Goal: Browse casually: Explore the website without a specific task or goal

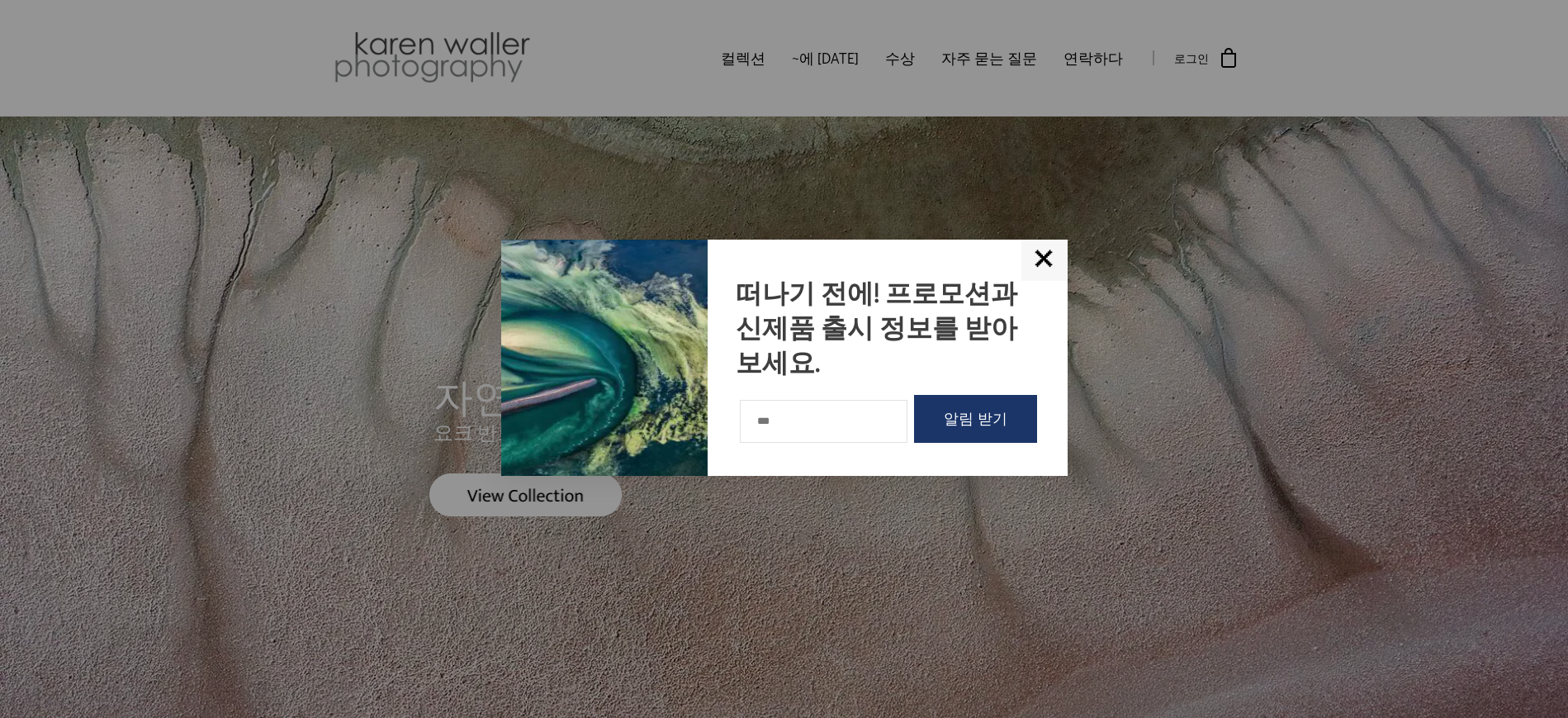
click at [1044, 259] on font "✕" at bounding box center [1045, 260] width 25 height 28
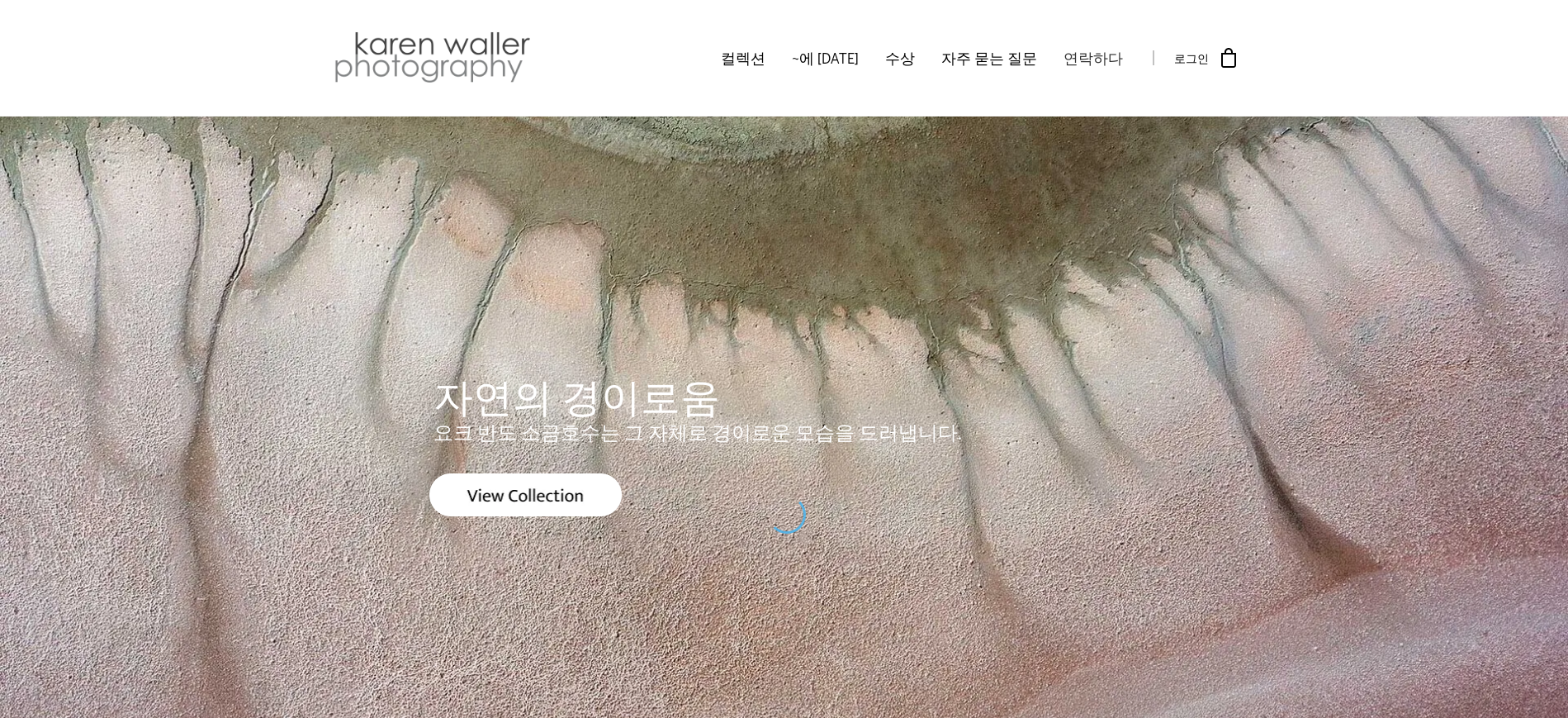
click at [1089, 52] on font "연락하다" at bounding box center [1094, 58] width 60 height 20
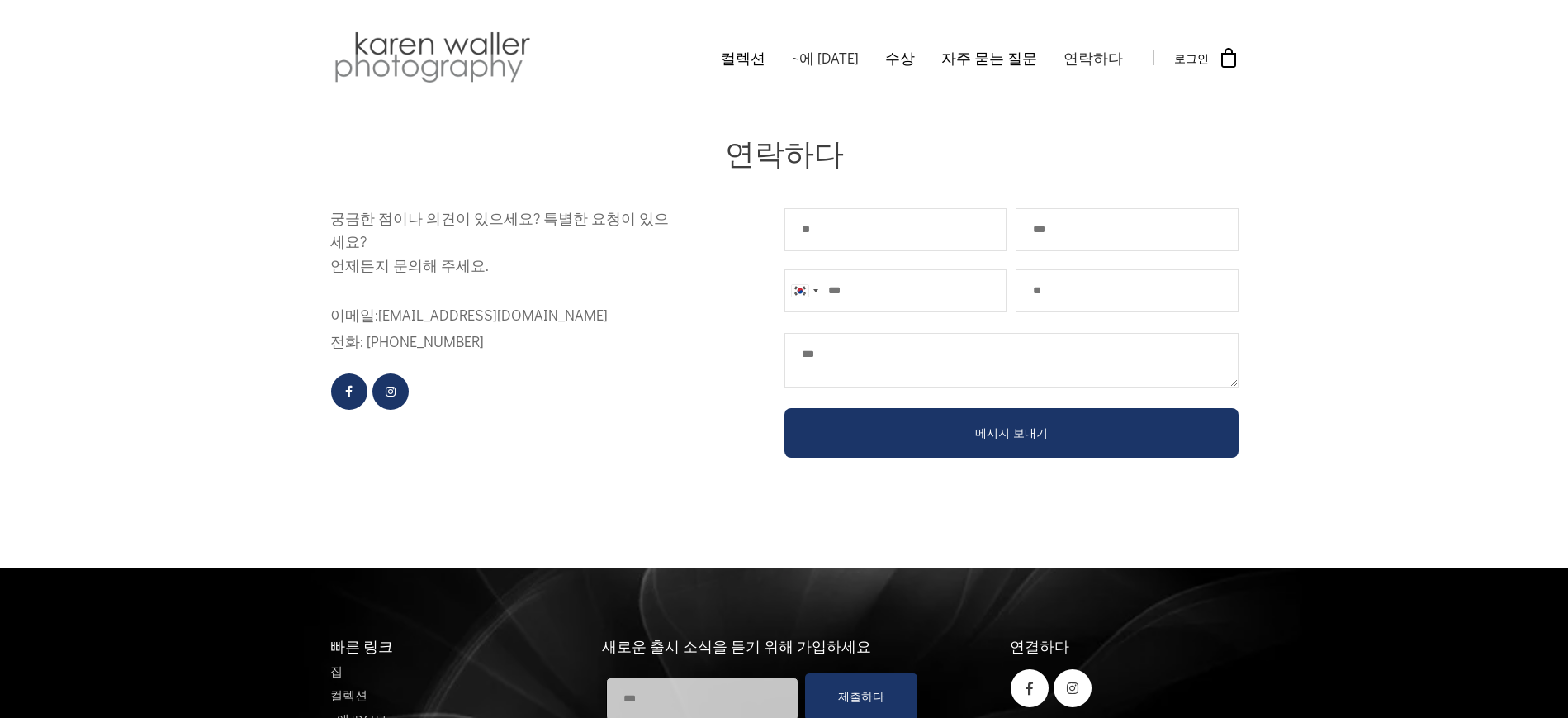
click at [837, 56] on font "~에 [DATE]" at bounding box center [825, 58] width 67 height 20
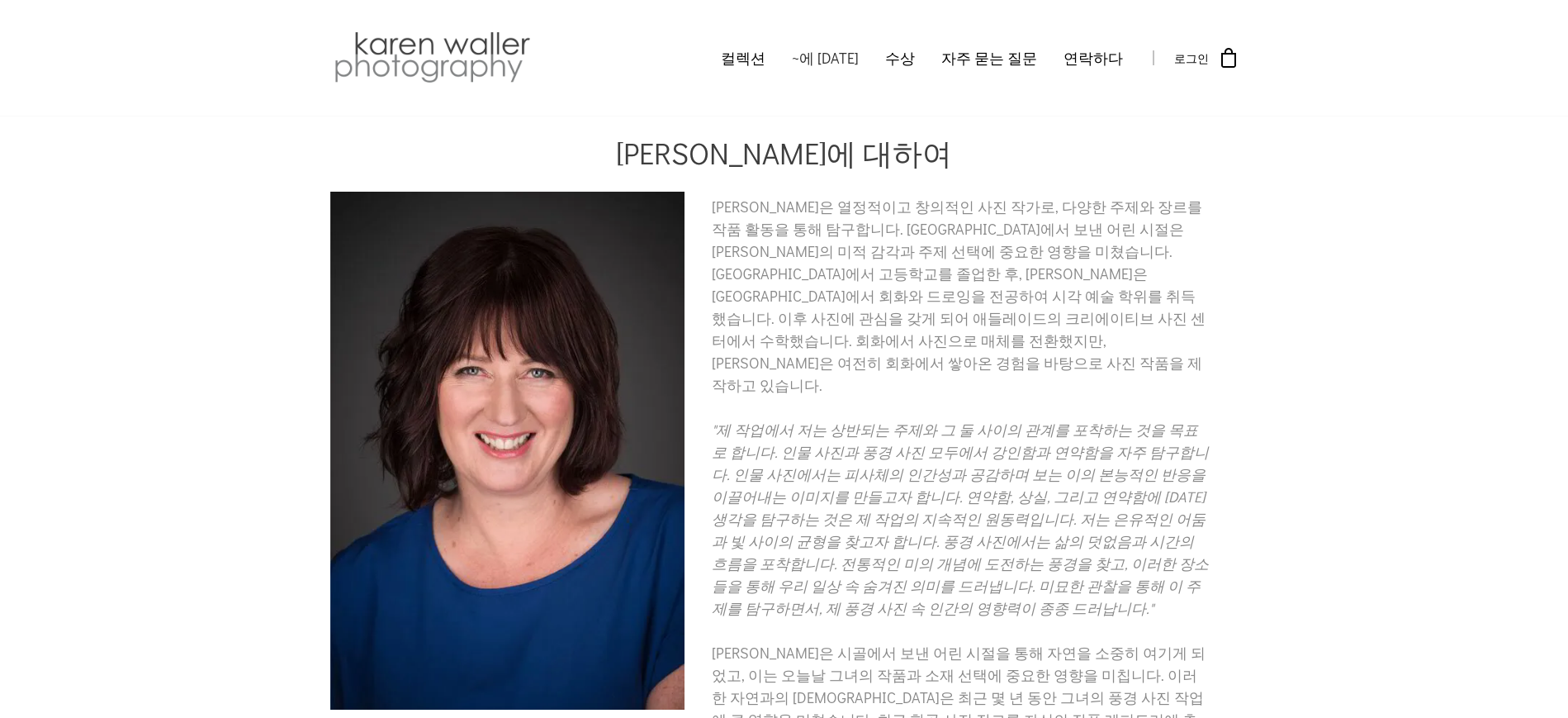
scroll to position [310, 0]
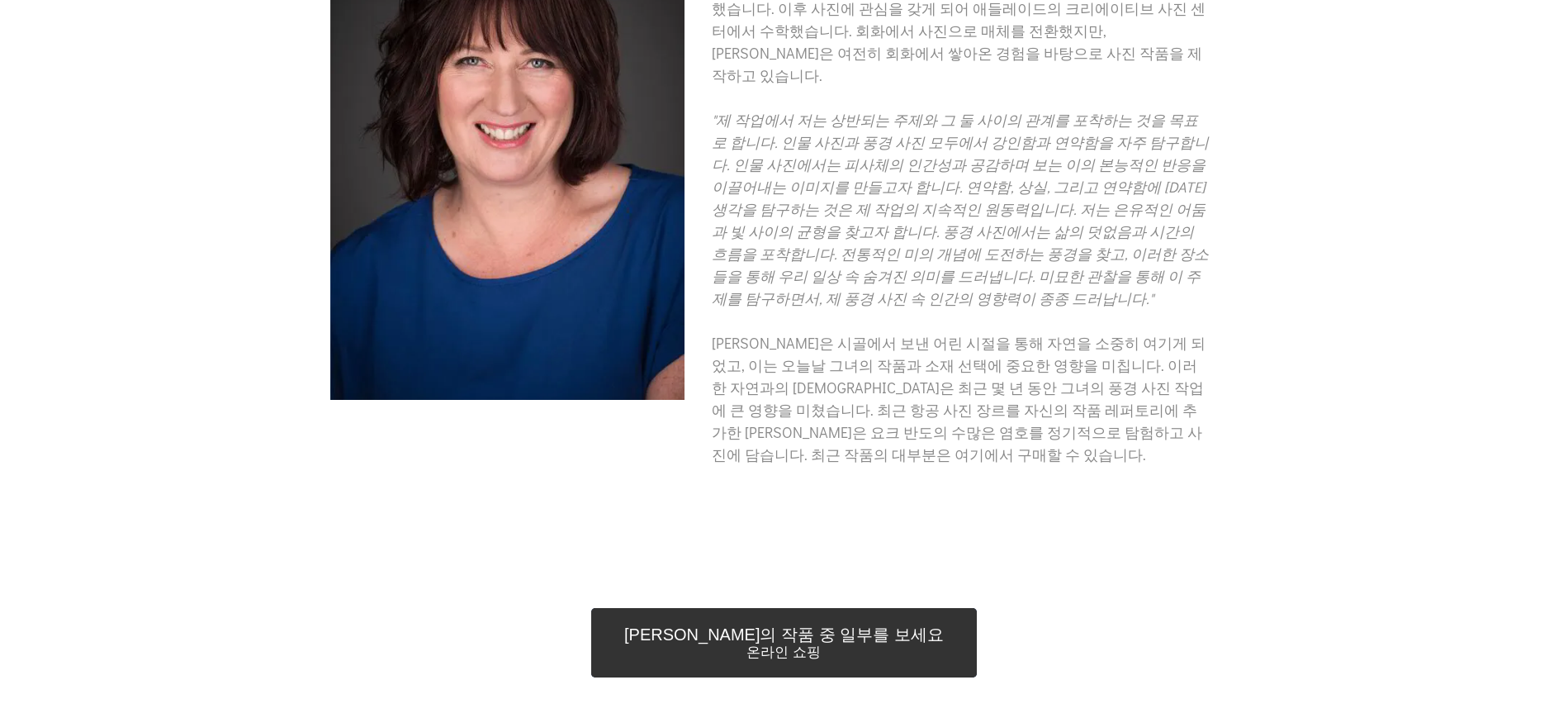
click at [804, 626] on font "Karen의 작품 중 일부를 보세요" at bounding box center [784, 635] width 320 height 18
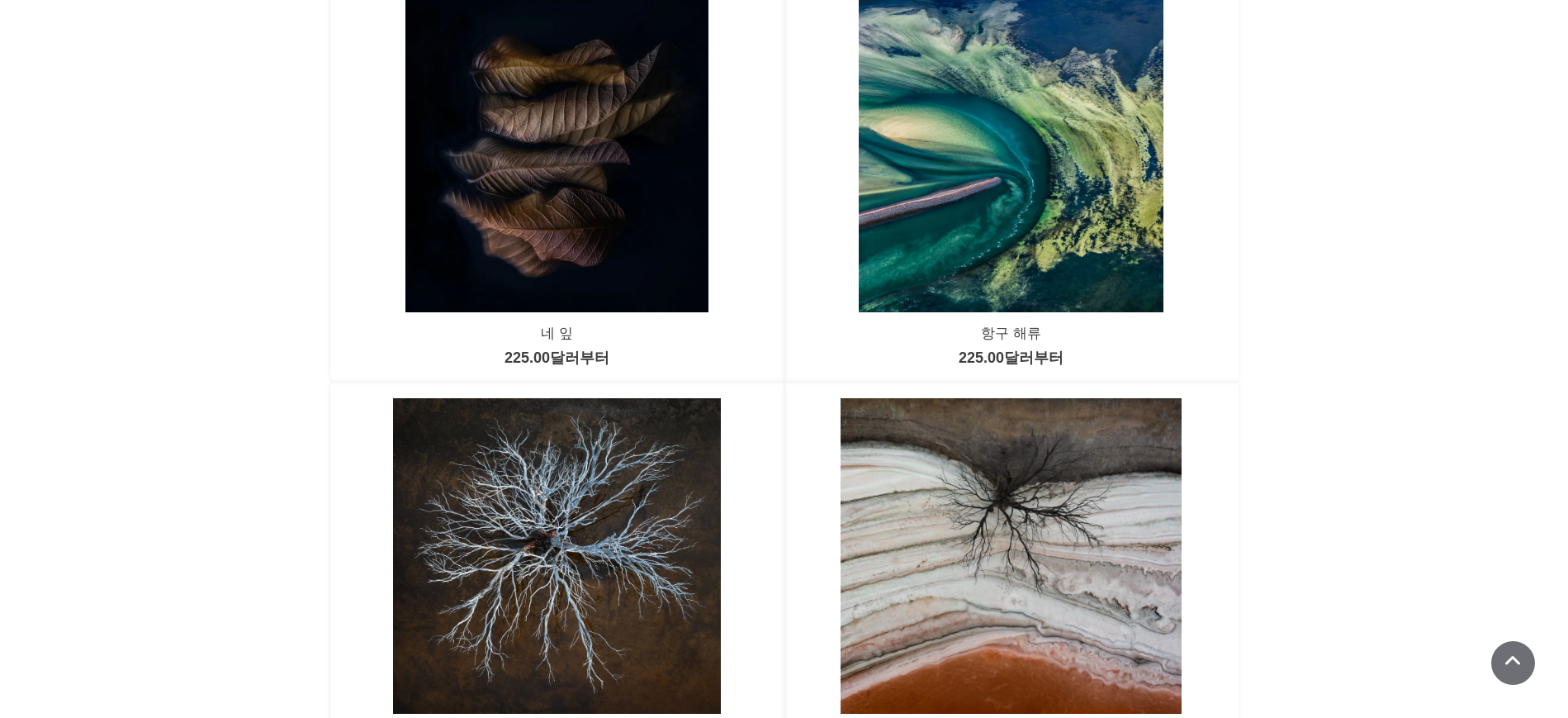
scroll to position [723, 0]
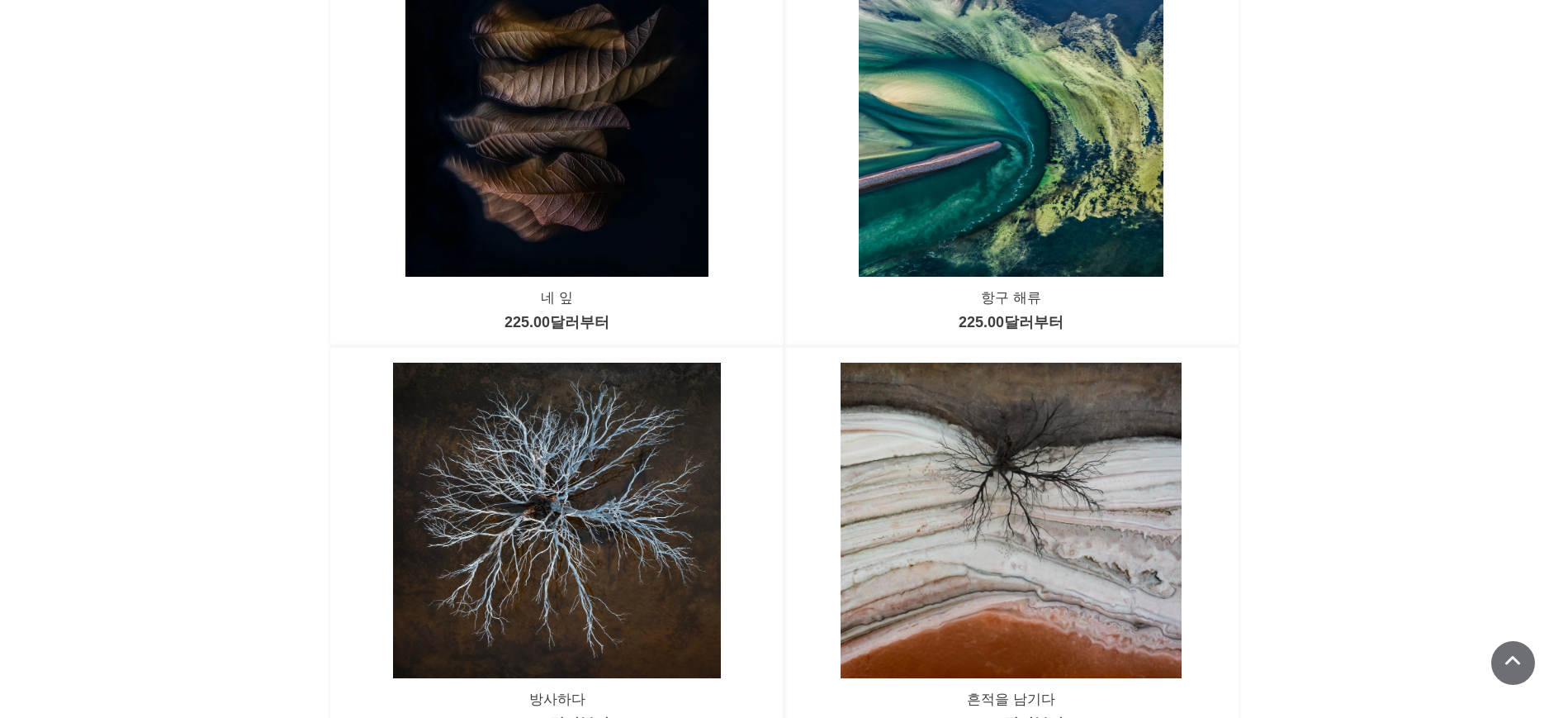
click at [555, 114] on img at bounding box center [556, 118] width 303 height 315
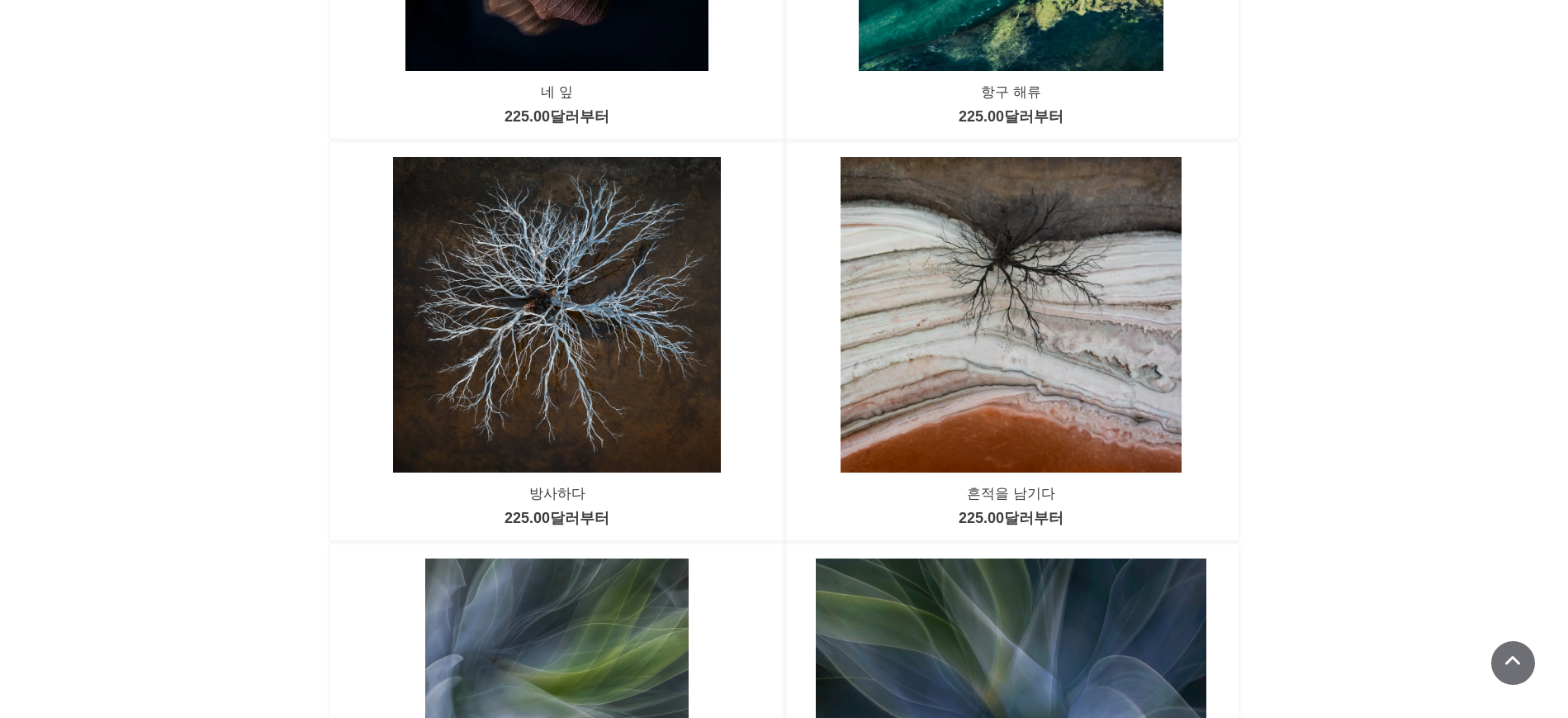
click at [1042, 344] on img at bounding box center [1012, 314] width 342 height 315
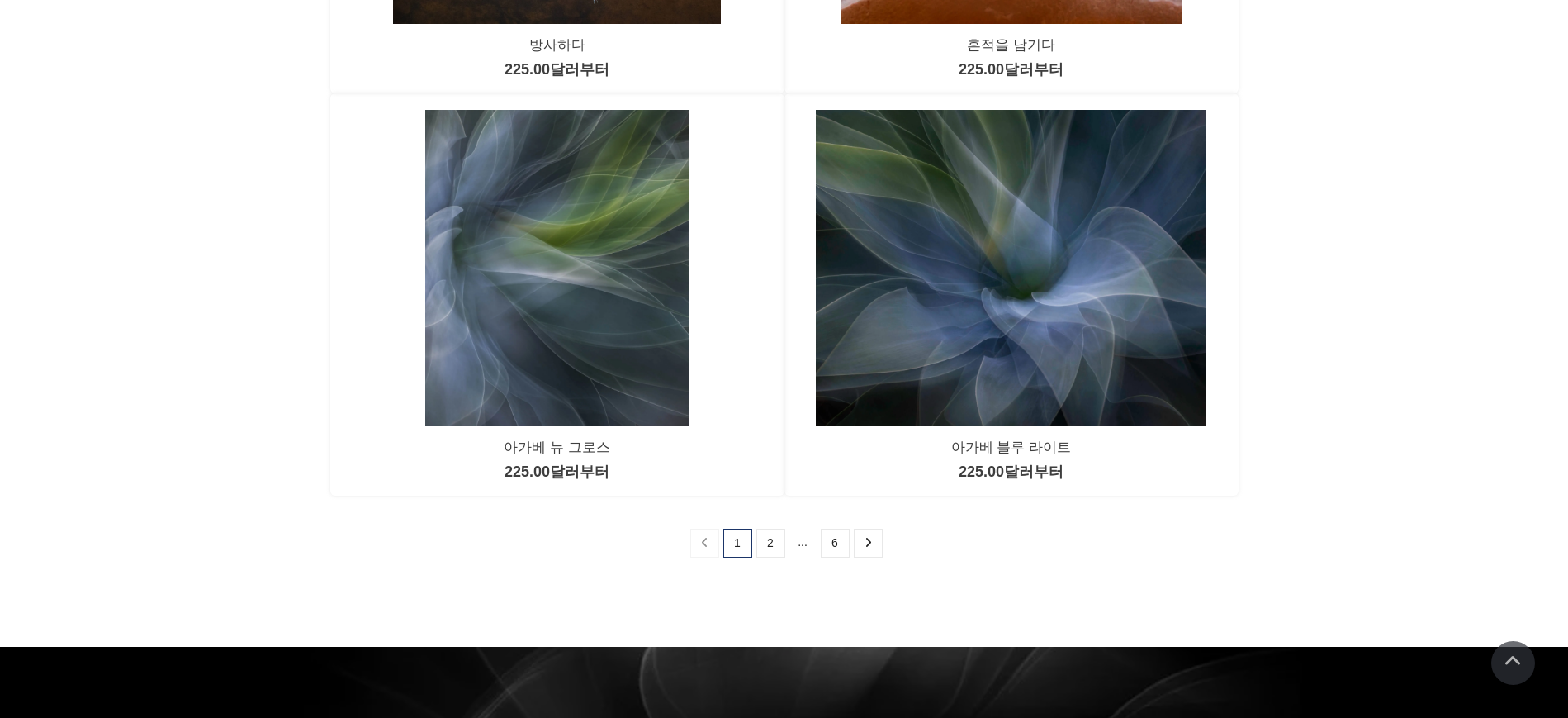
scroll to position [1341, 0]
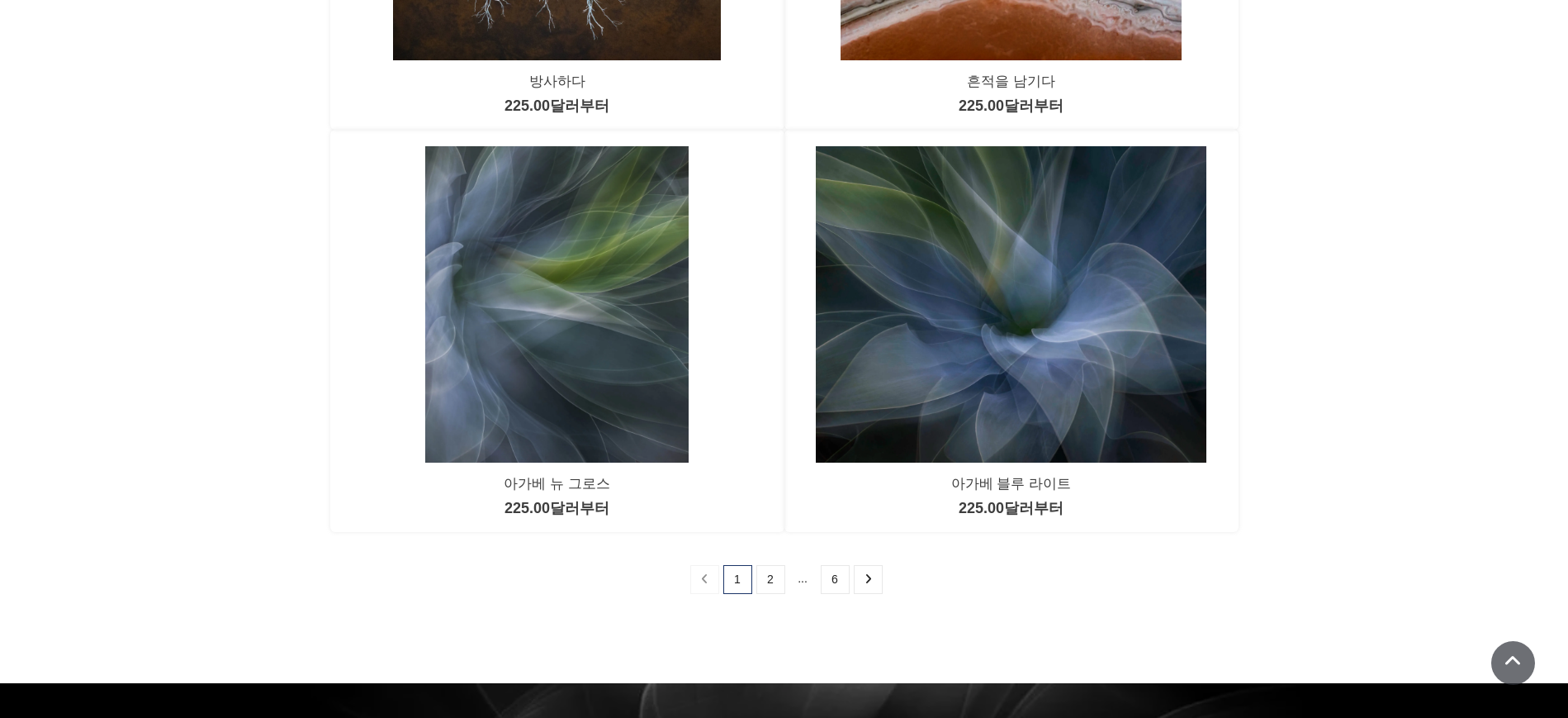
click at [546, 277] on img at bounding box center [557, 304] width 264 height 315
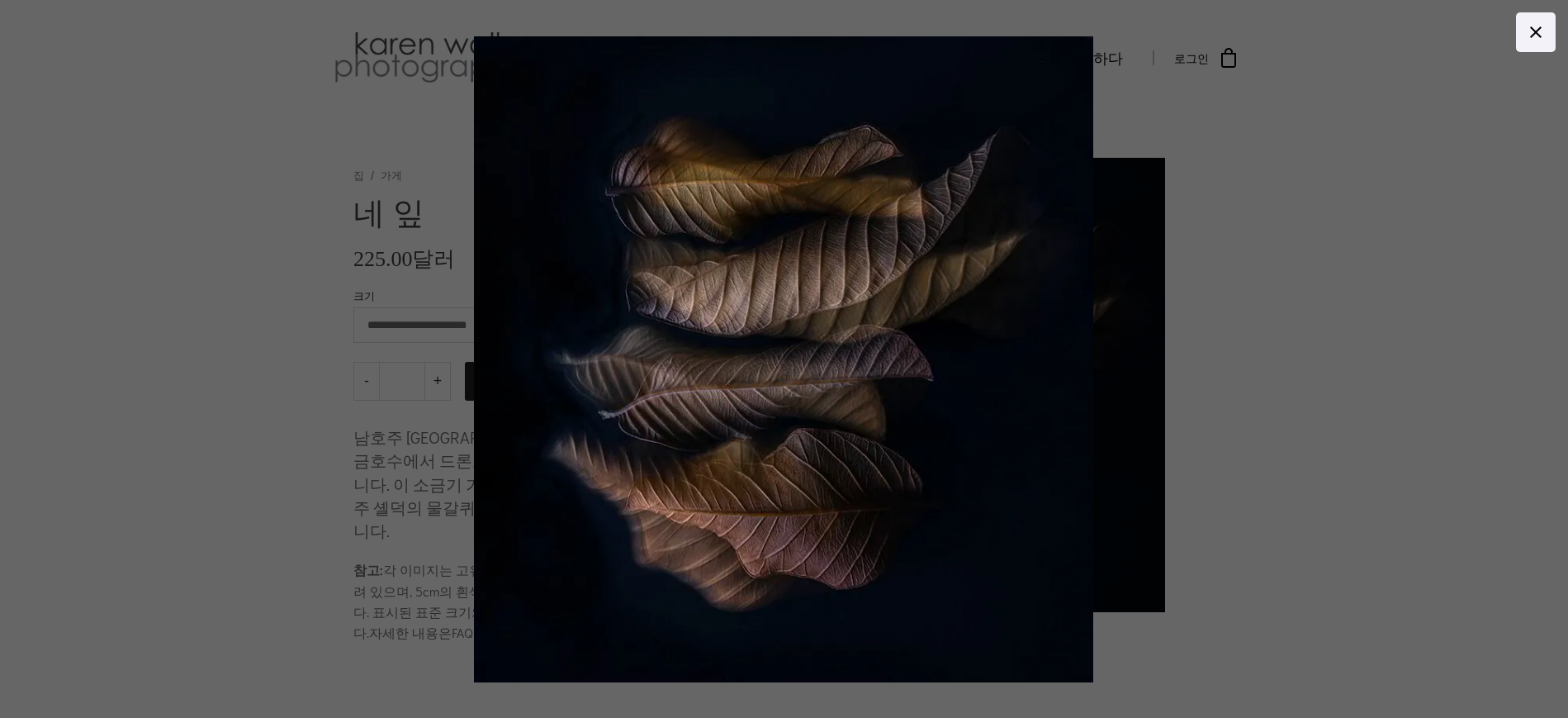
click at [1359, 132] on div at bounding box center [1180, 359] width 1411 height 646
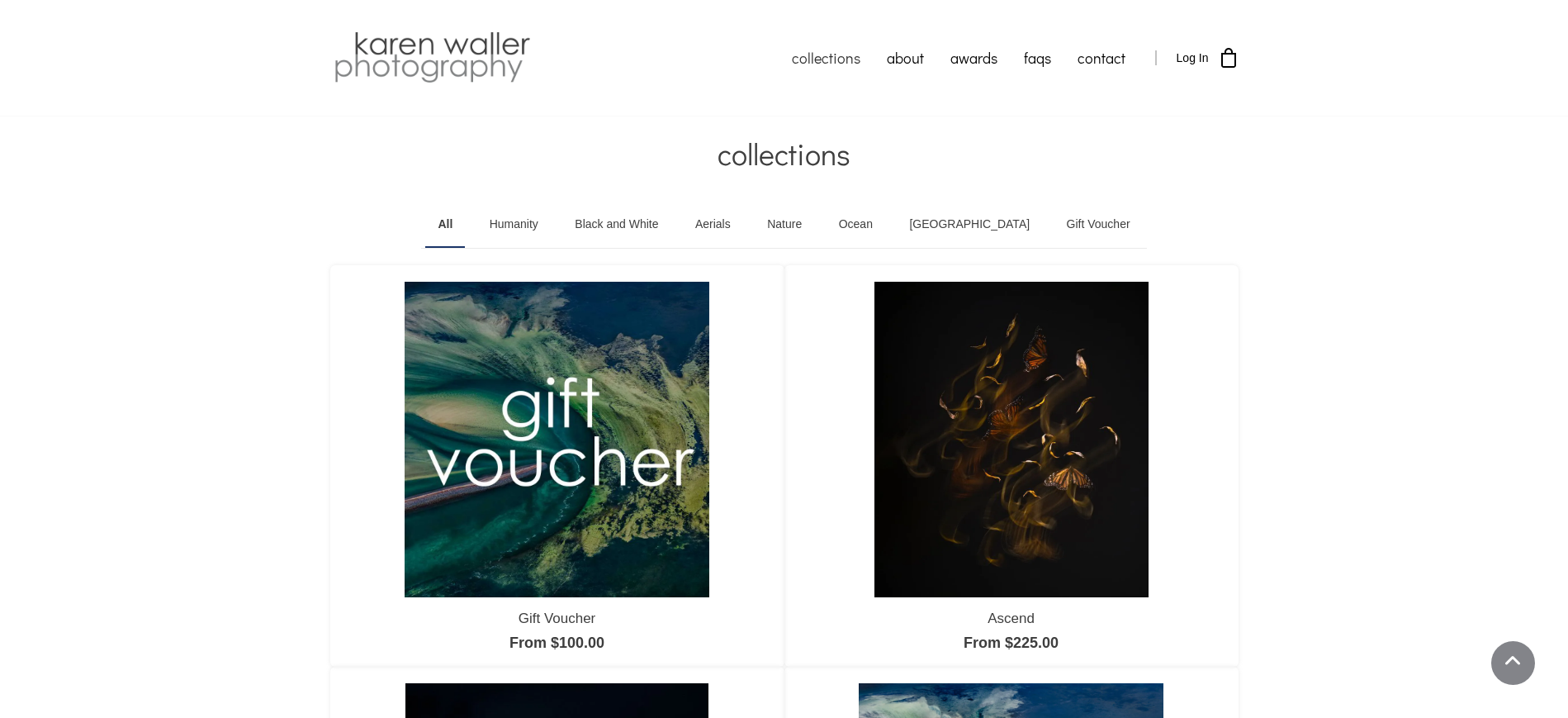
scroll to position [1341, 0]
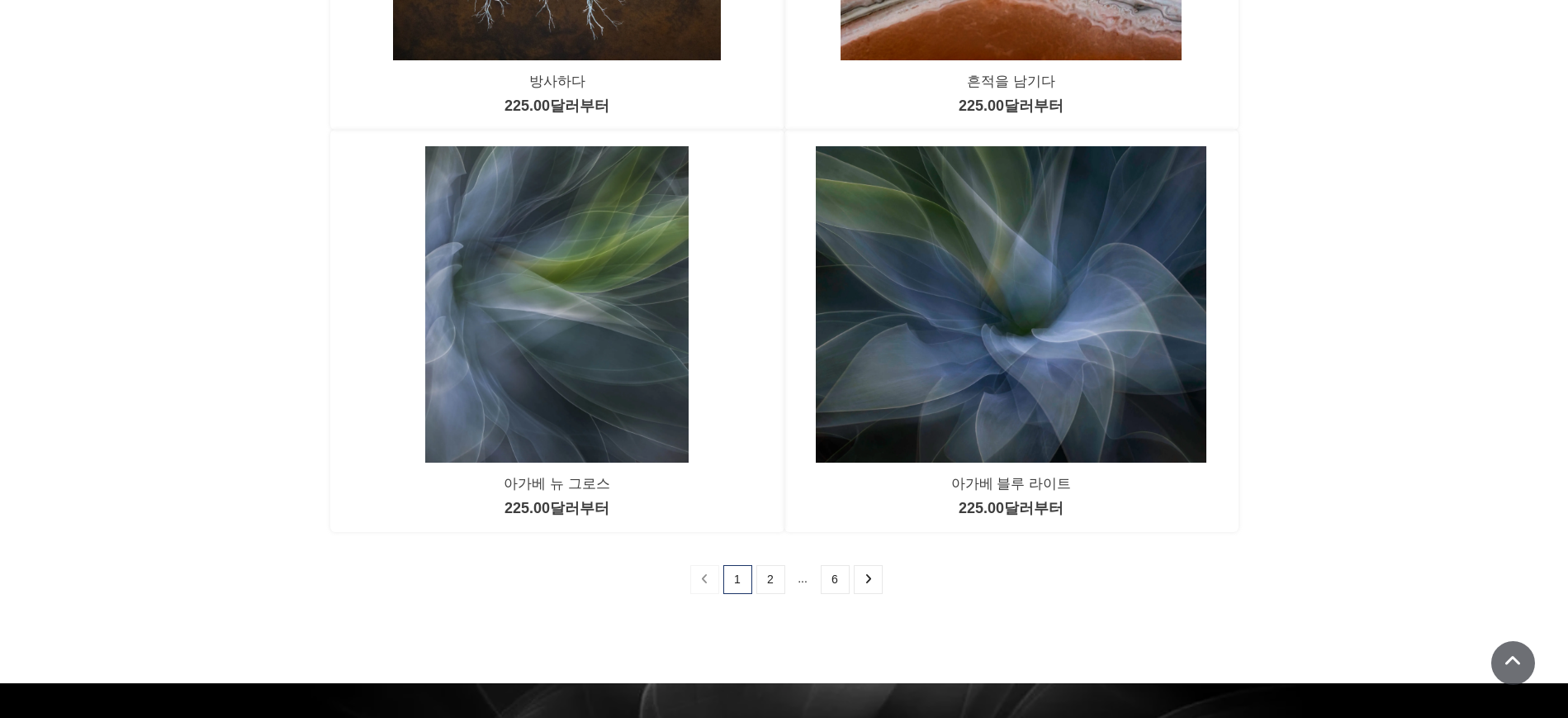
click at [1054, 329] on div at bounding box center [784, 359] width 1568 height 718
click at [1054, 329] on img at bounding box center [1012, 304] width 391 height 315
click at [772, 575] on font "2" at bounding box center [770, 579] width 6 height 13
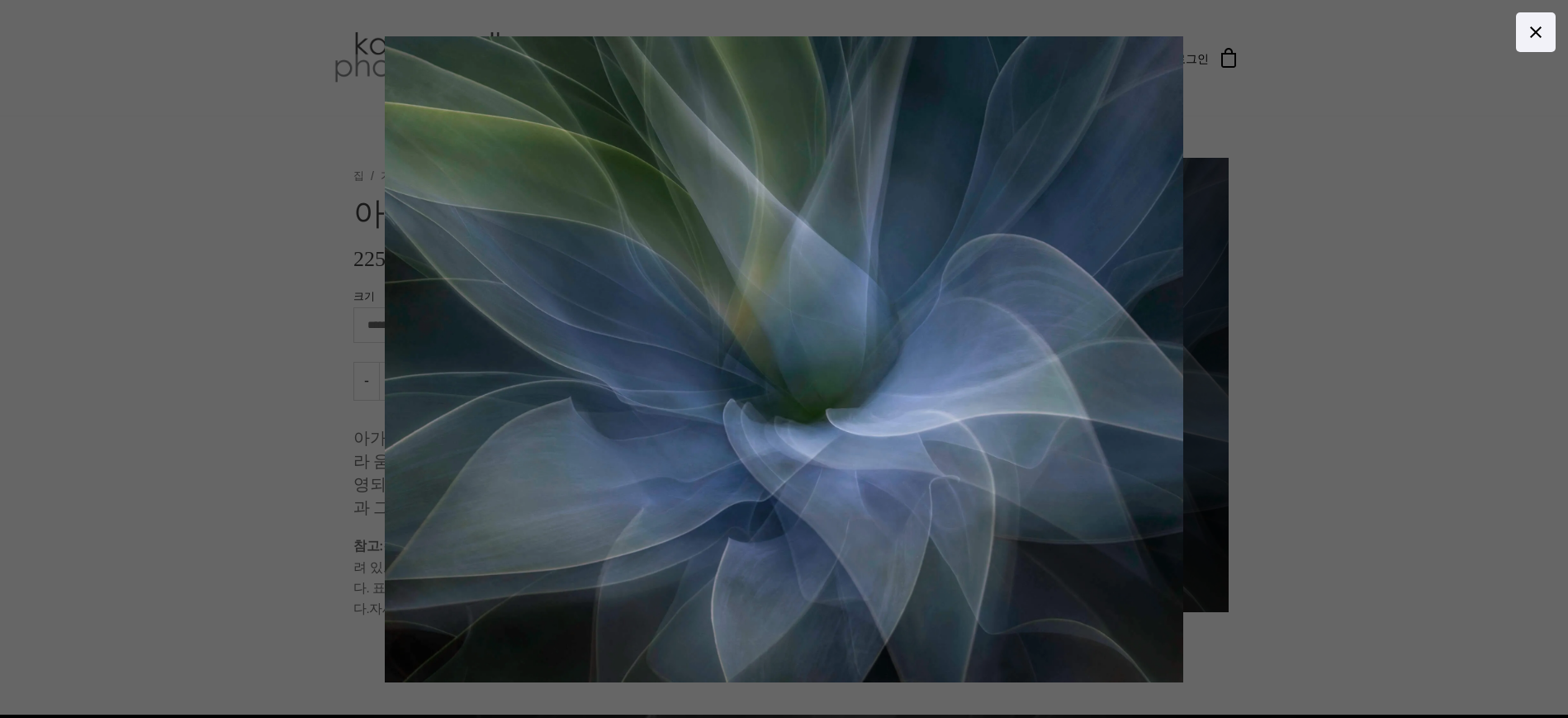
click at [1423, 289] on div at bounding box center [1091, 359] width 1411 height 646
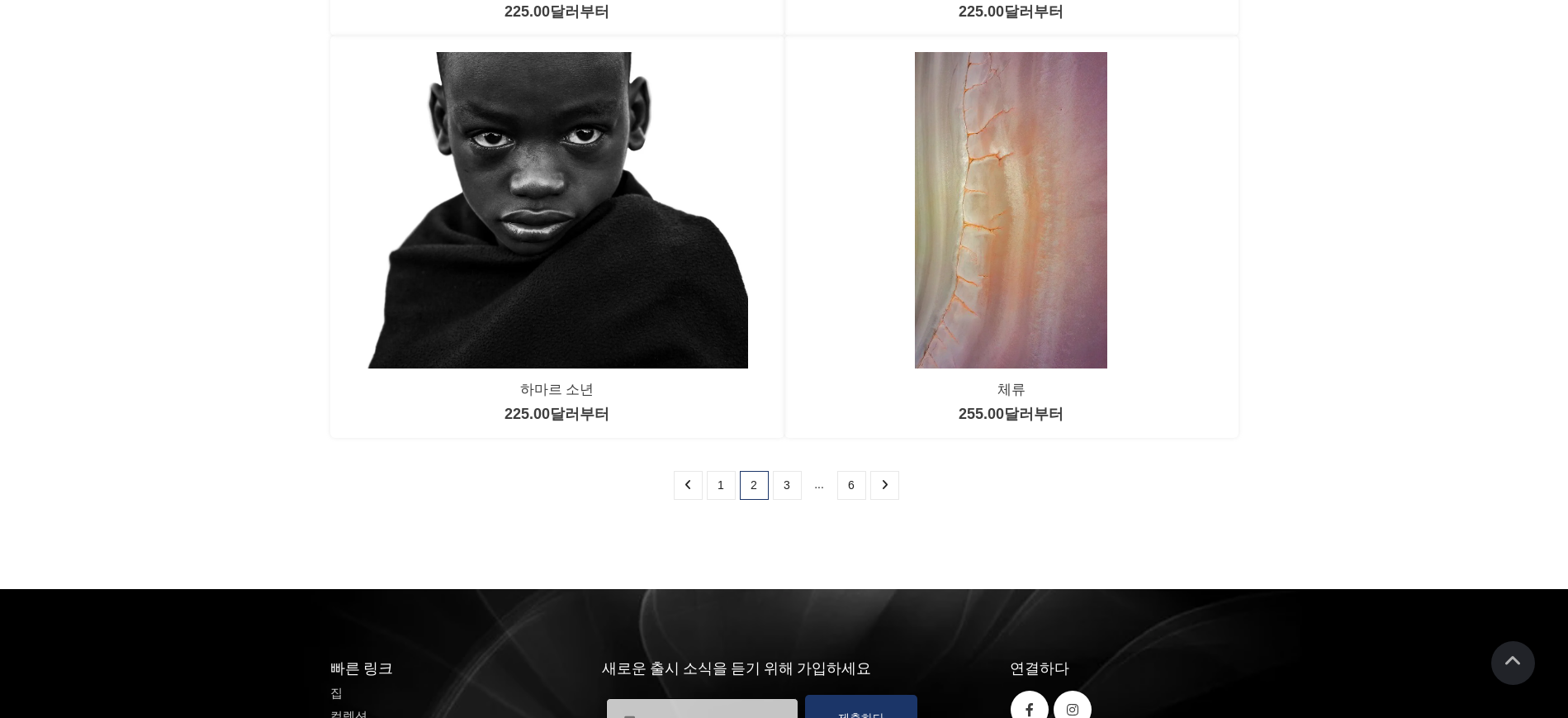
scroll to position [1446, 0]
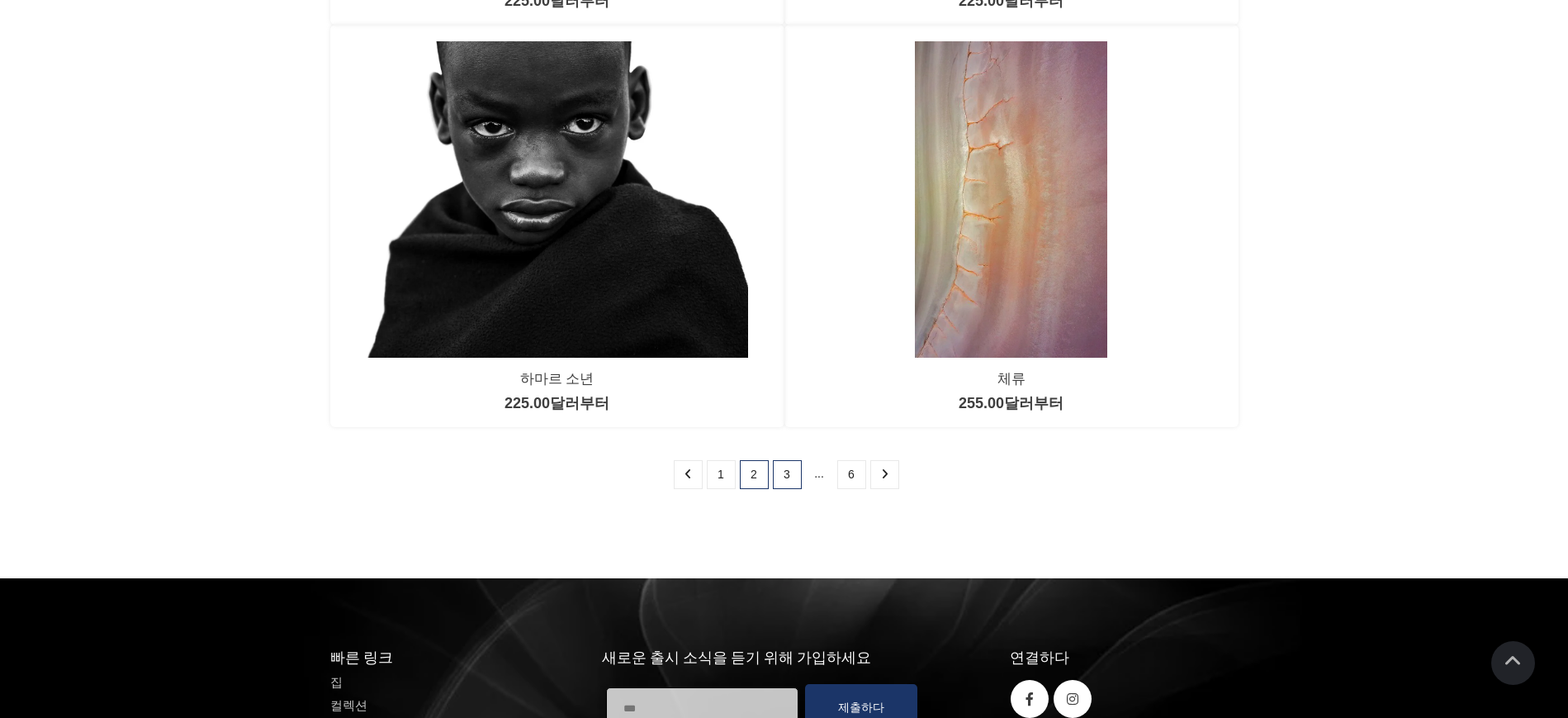
click at [785, 470] on font "3" at bounding box center [787, 474] width 6 height 13
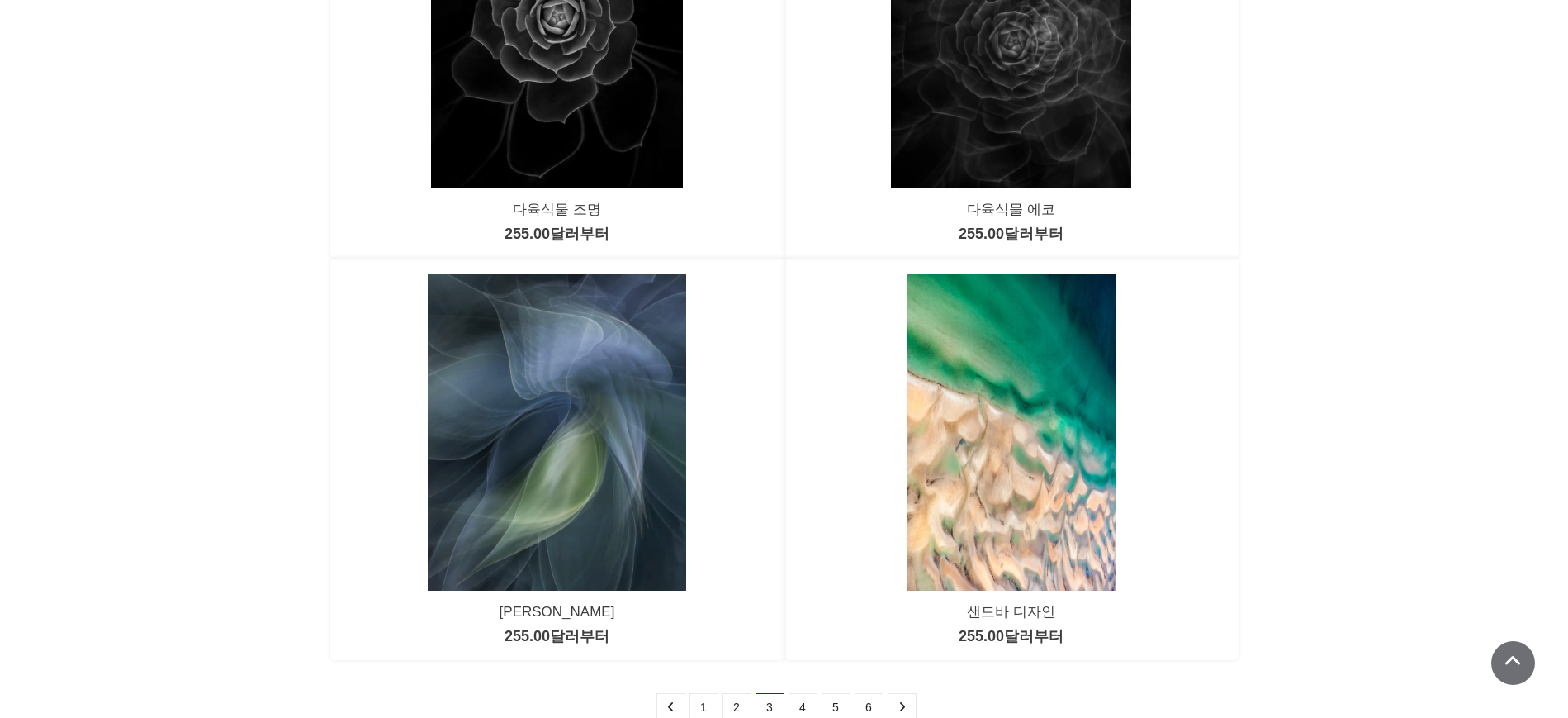
scroll to position [1343, 0]
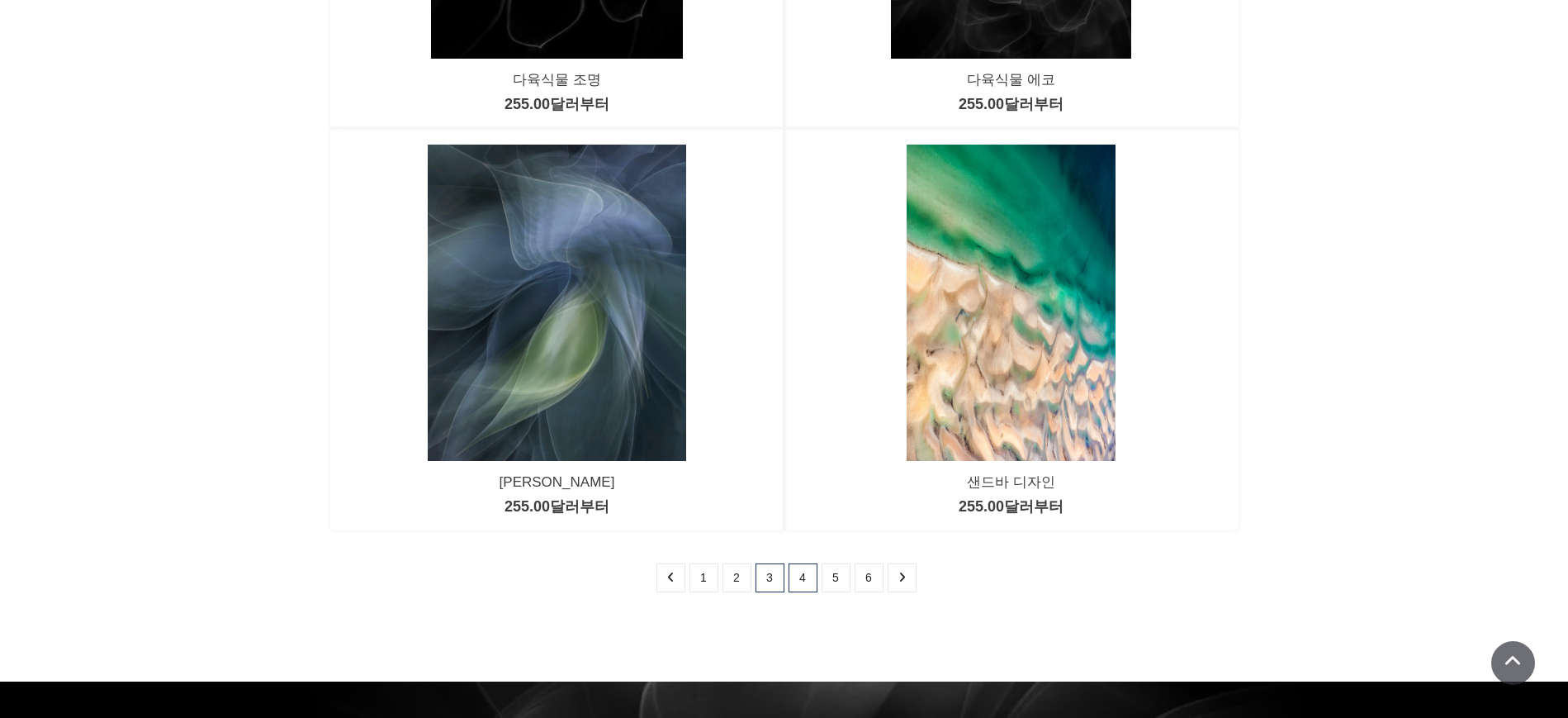
click at [808, 577] on link "4" at bounding box center [802, 577] width 29 height 29
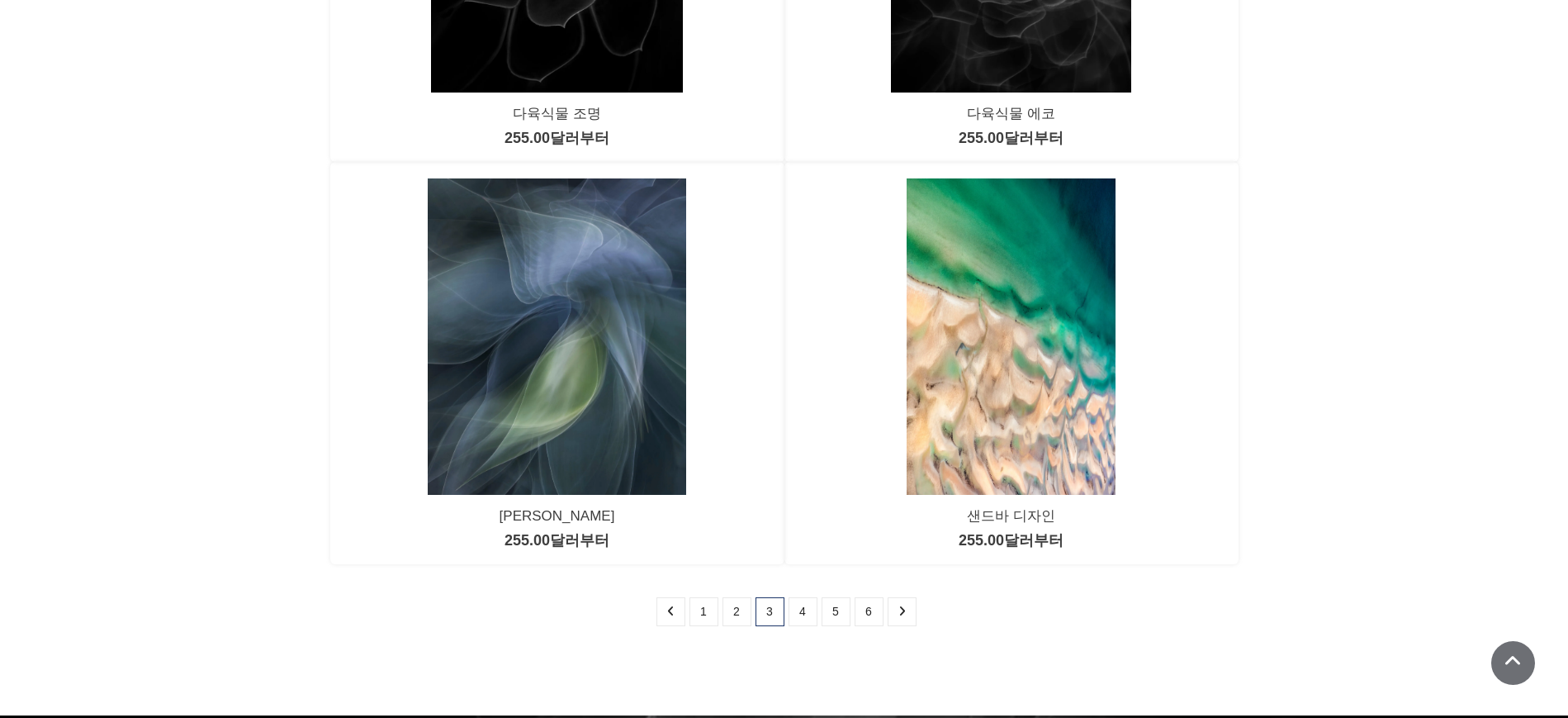
scroll to position [1446, 0]
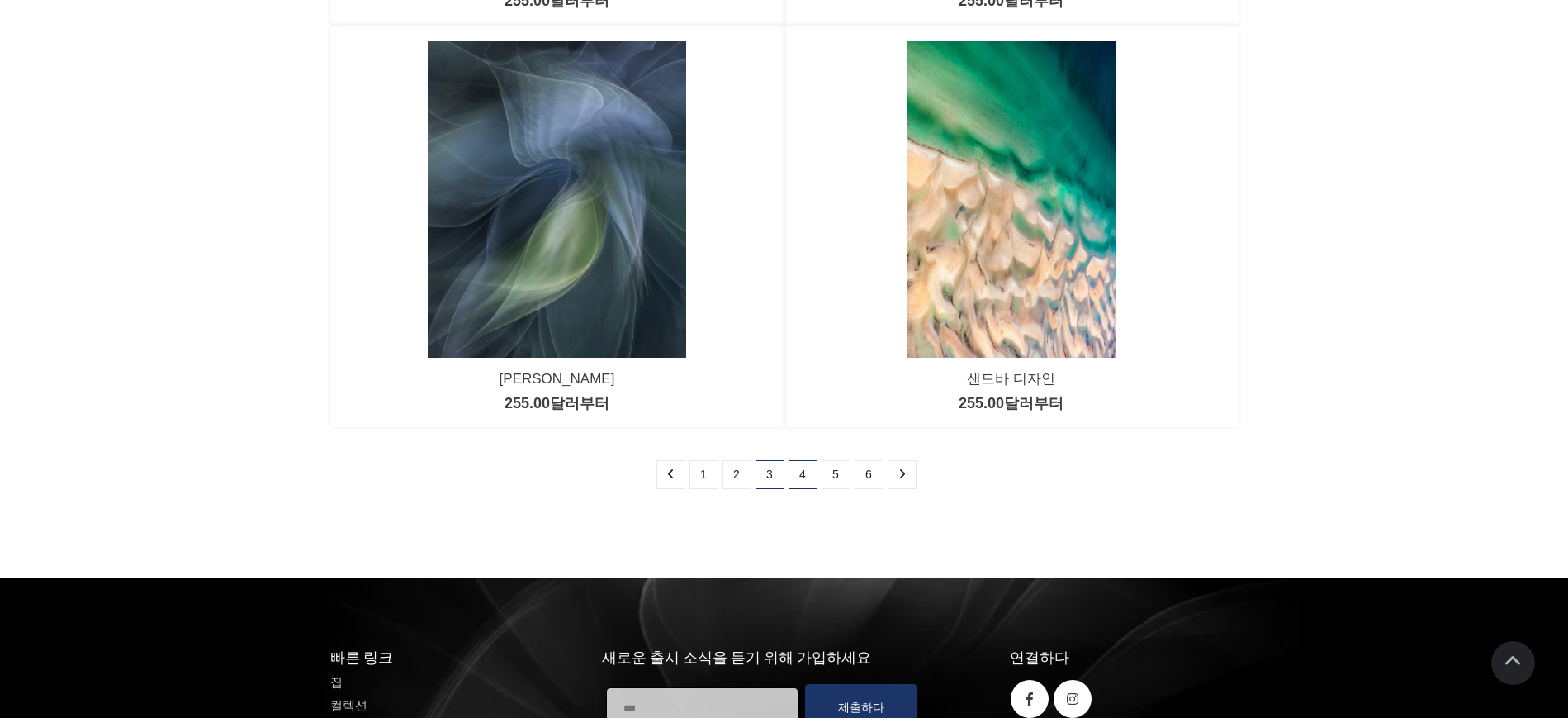
click at [802, 477] on font "4" at bounding box center [802, 474] width 6 height 13
click at [803, 471] on font "4" at bounding box center [802, 474] width 6 height 13
click at [802, 470] on font "4" at bounding box center [802, 474] width 6 height 13
click at [836, 472] on font "5" at bounding box center [836, 474] width 6 height 13
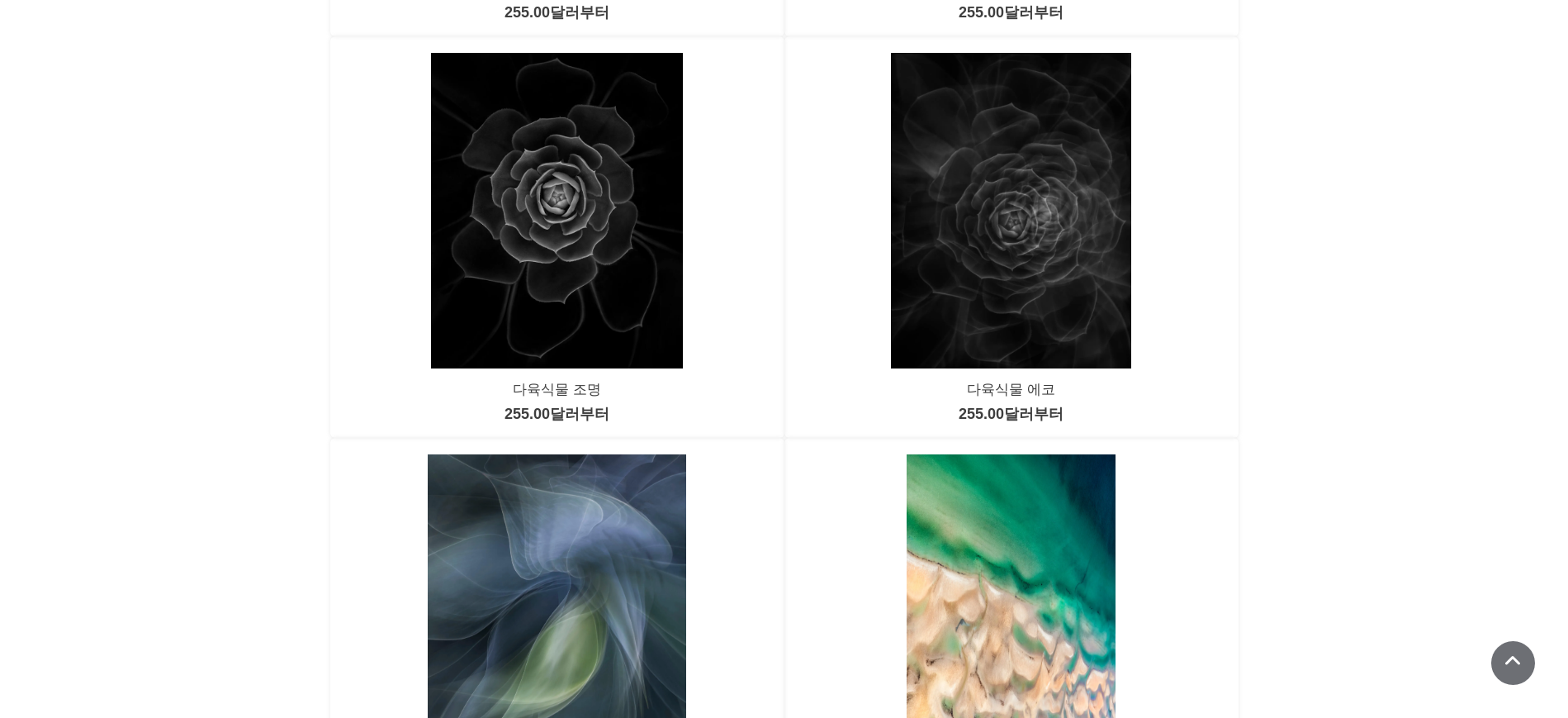
scroll to position [1343, 0]
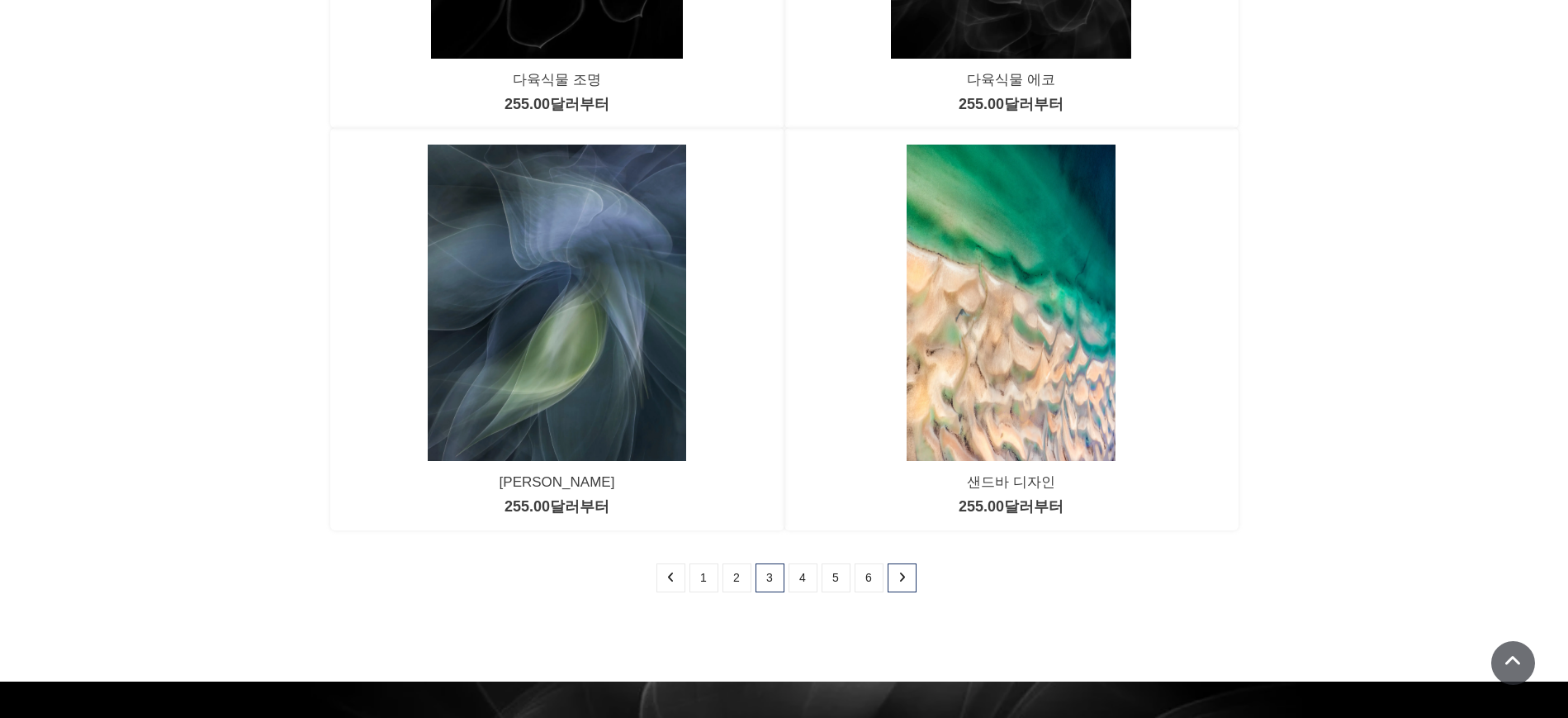
click at [902, 572] on icon at bounding box center [902, 577] width 7 height 12
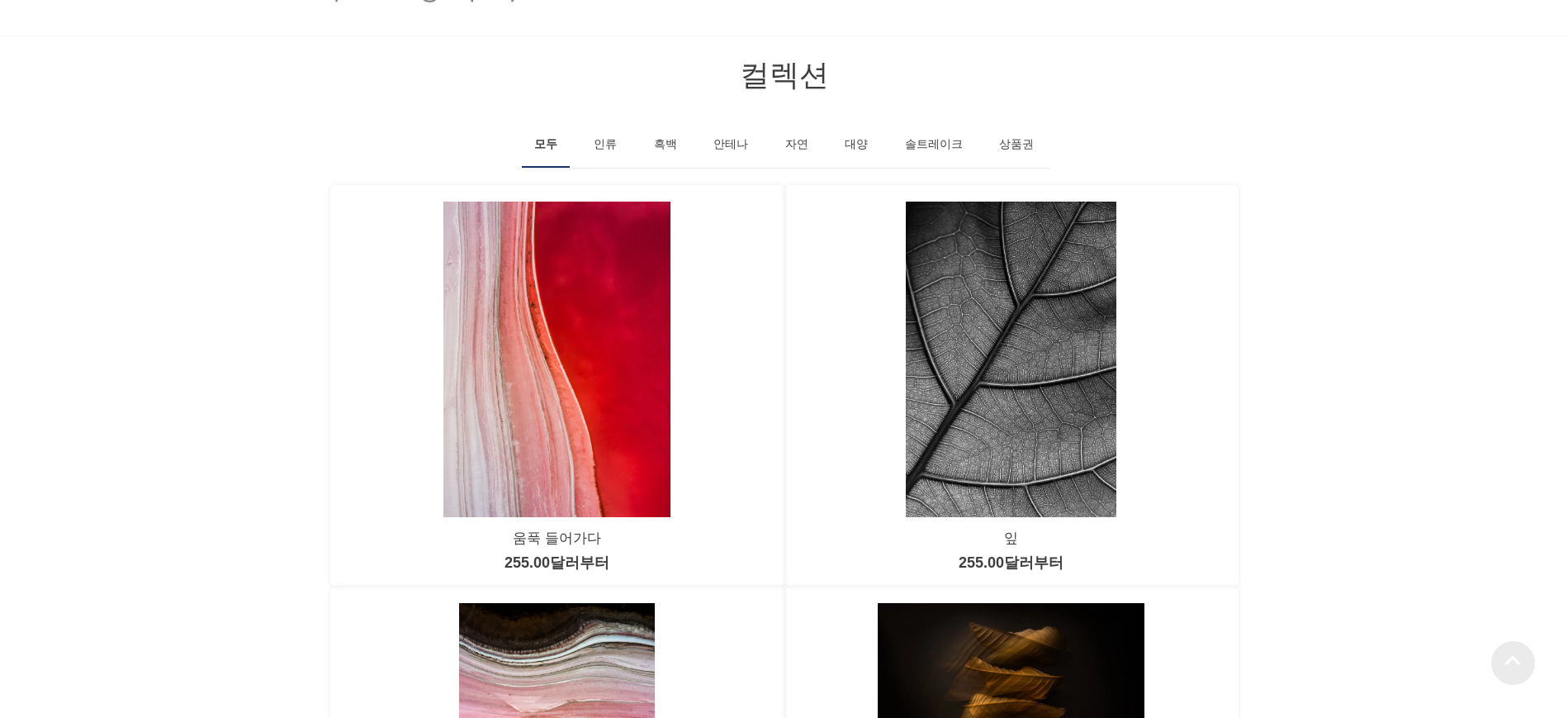
scroll to position [0, 0]
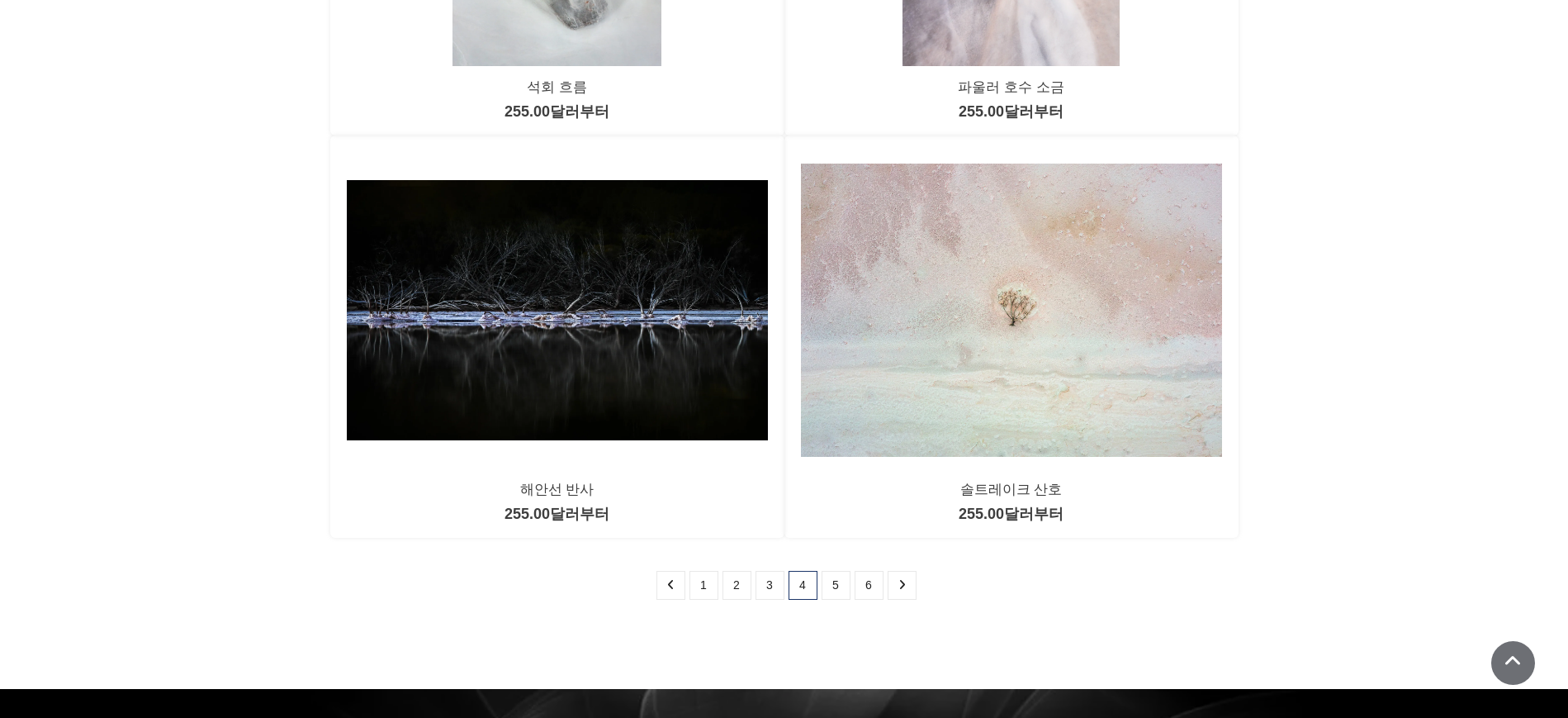
scroll to position [1343, 0]
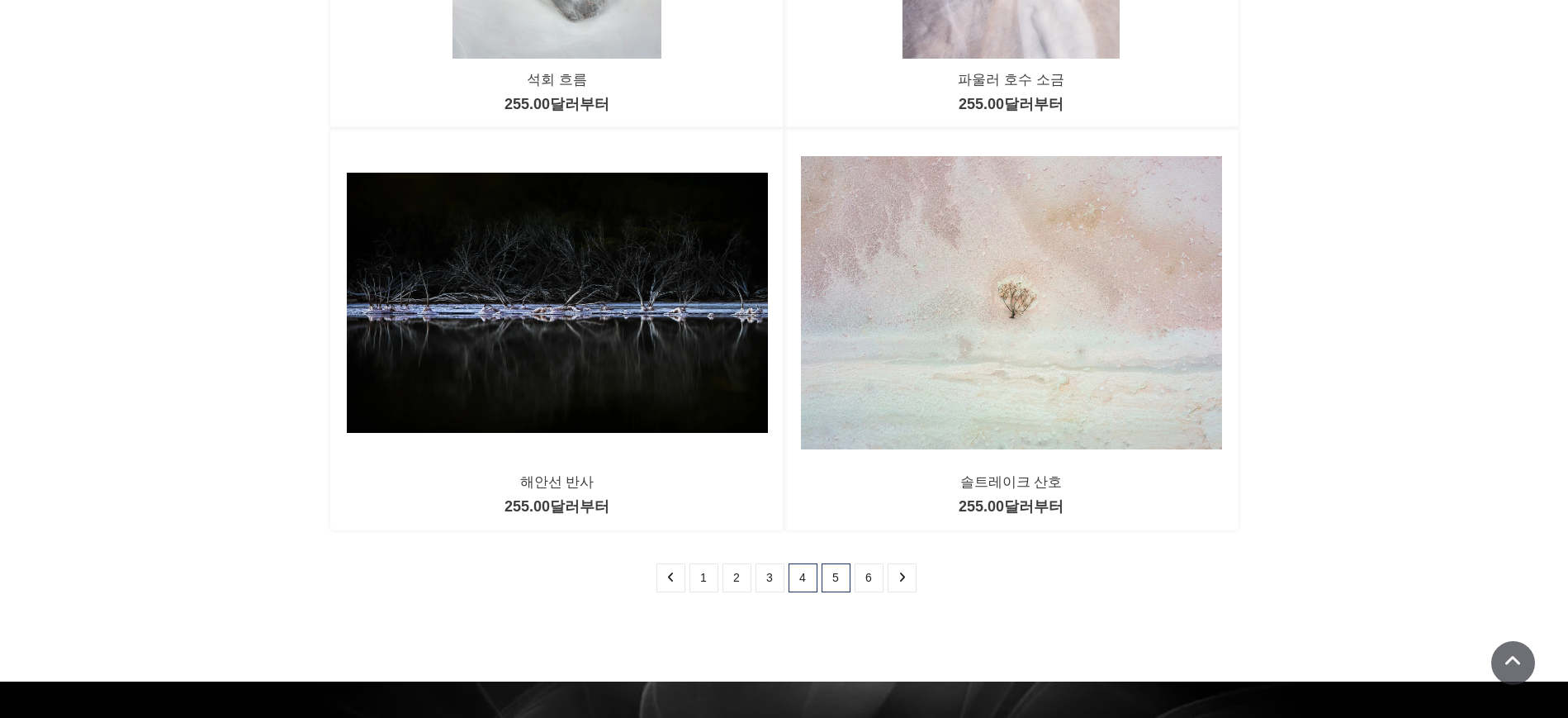
click at [836, 577] on font "5" at bounding box center [836, 577] width 6 height 13
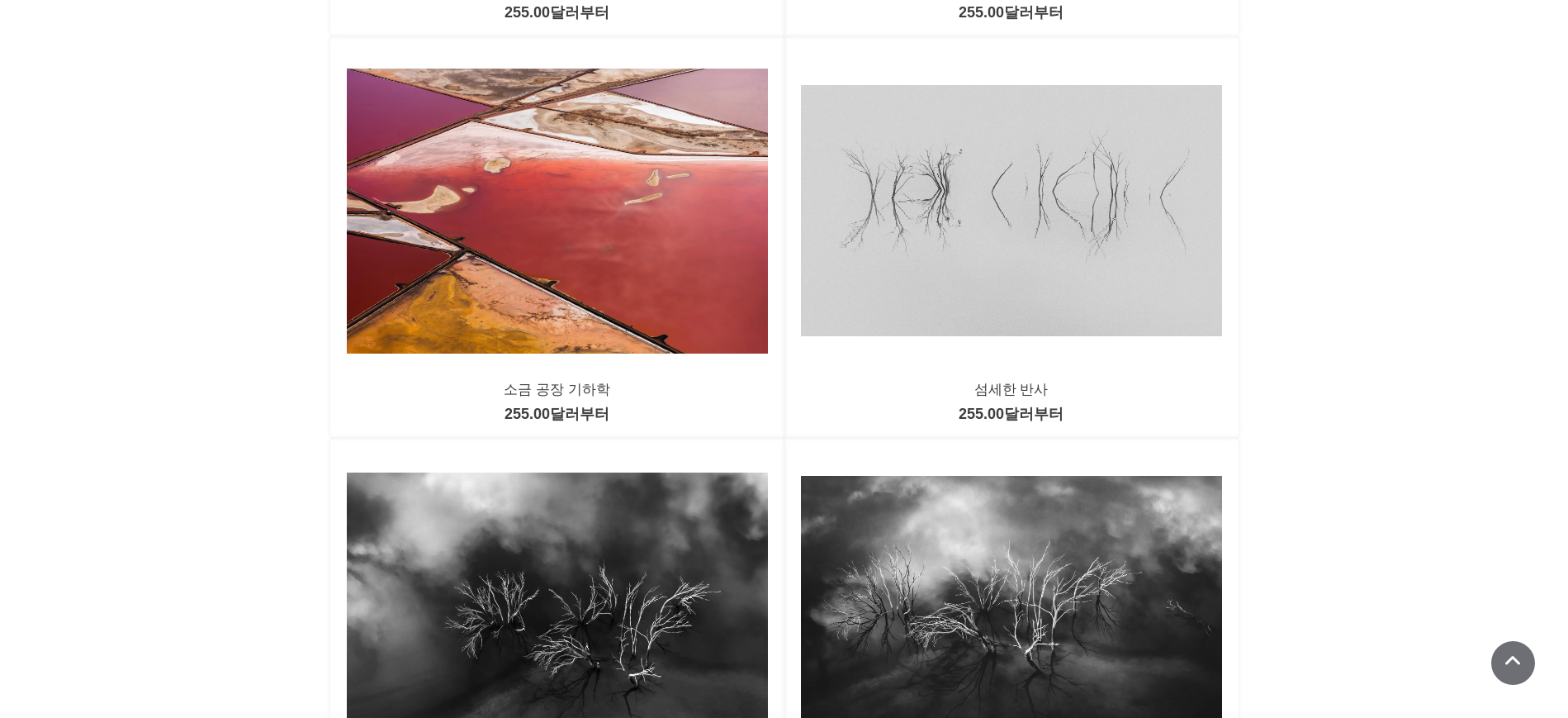
scroll to position [1446, 0]
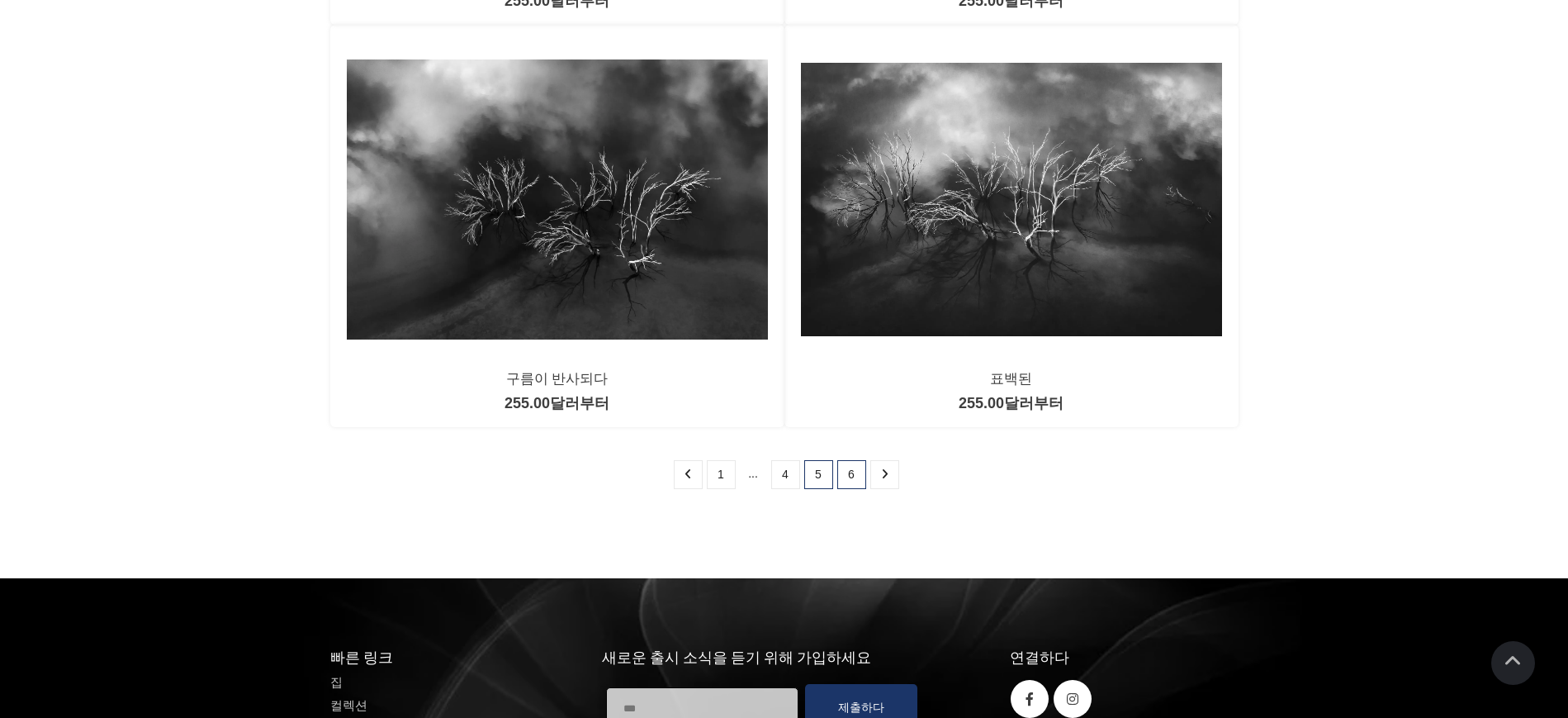
click at [849, 472] on font "6" at bounding box center [851, 474] width 6 height 13
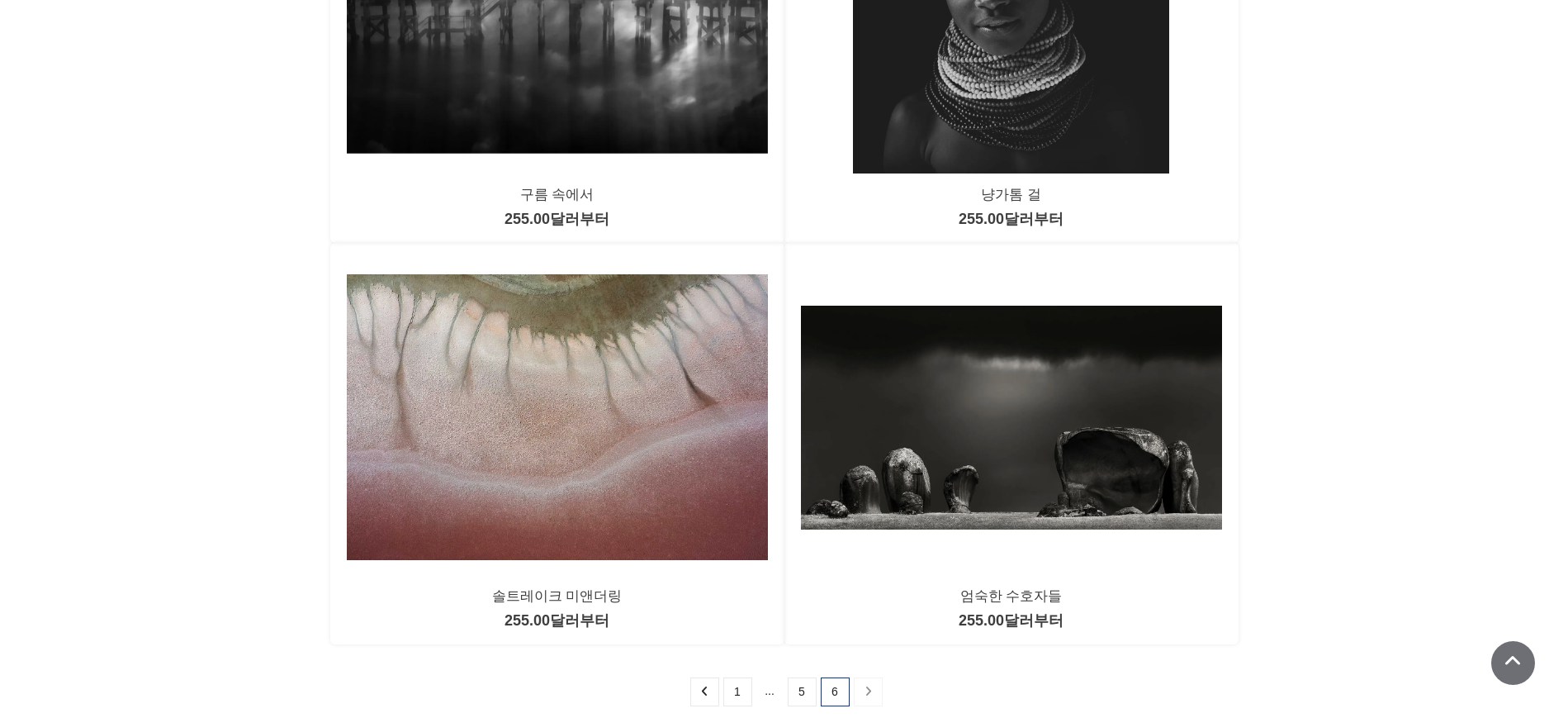
scroll to position [1136, 0]
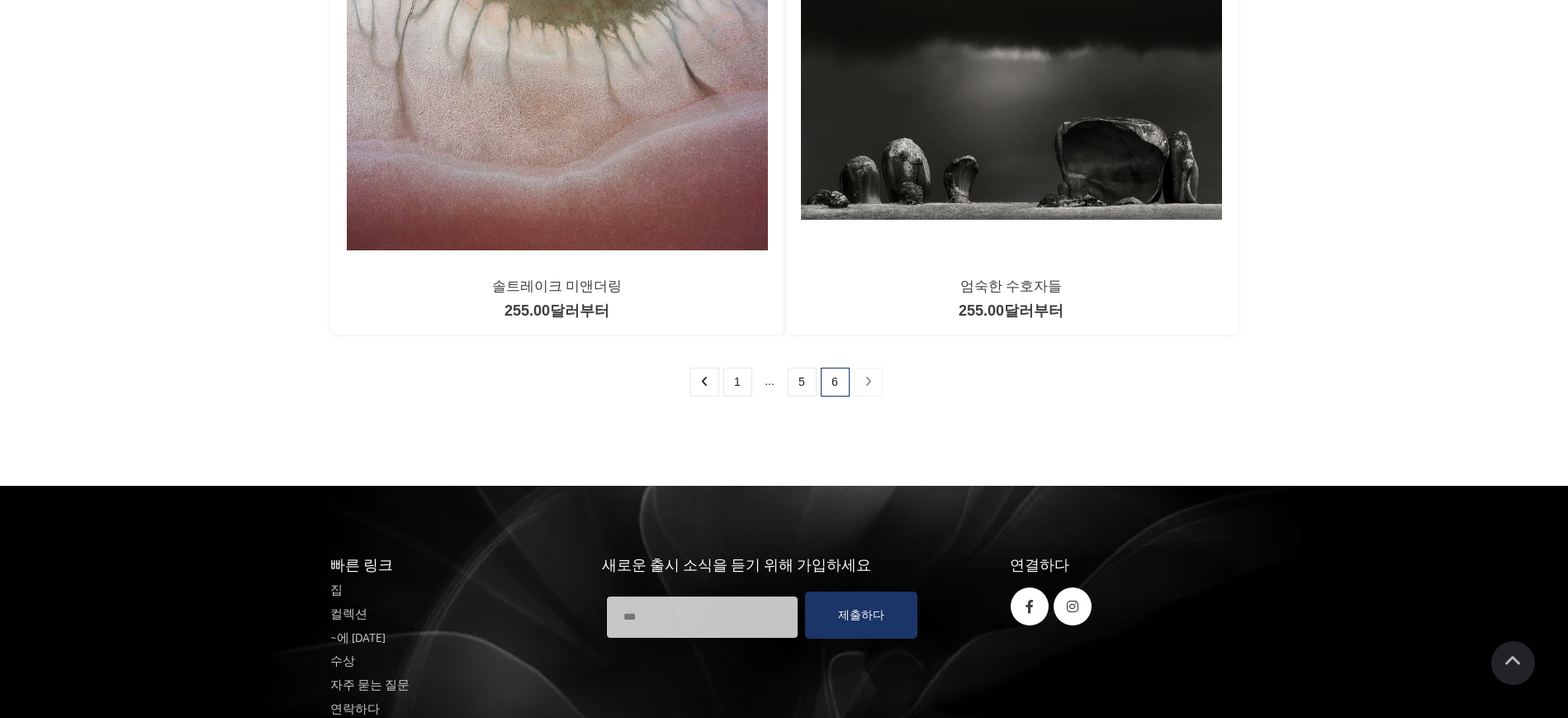
click at [872, 379] on icon at bounding box center [869, 382] width 7 height 12
click at [867, 379] on icon at bounding box center [869, 382] width 7 height 12
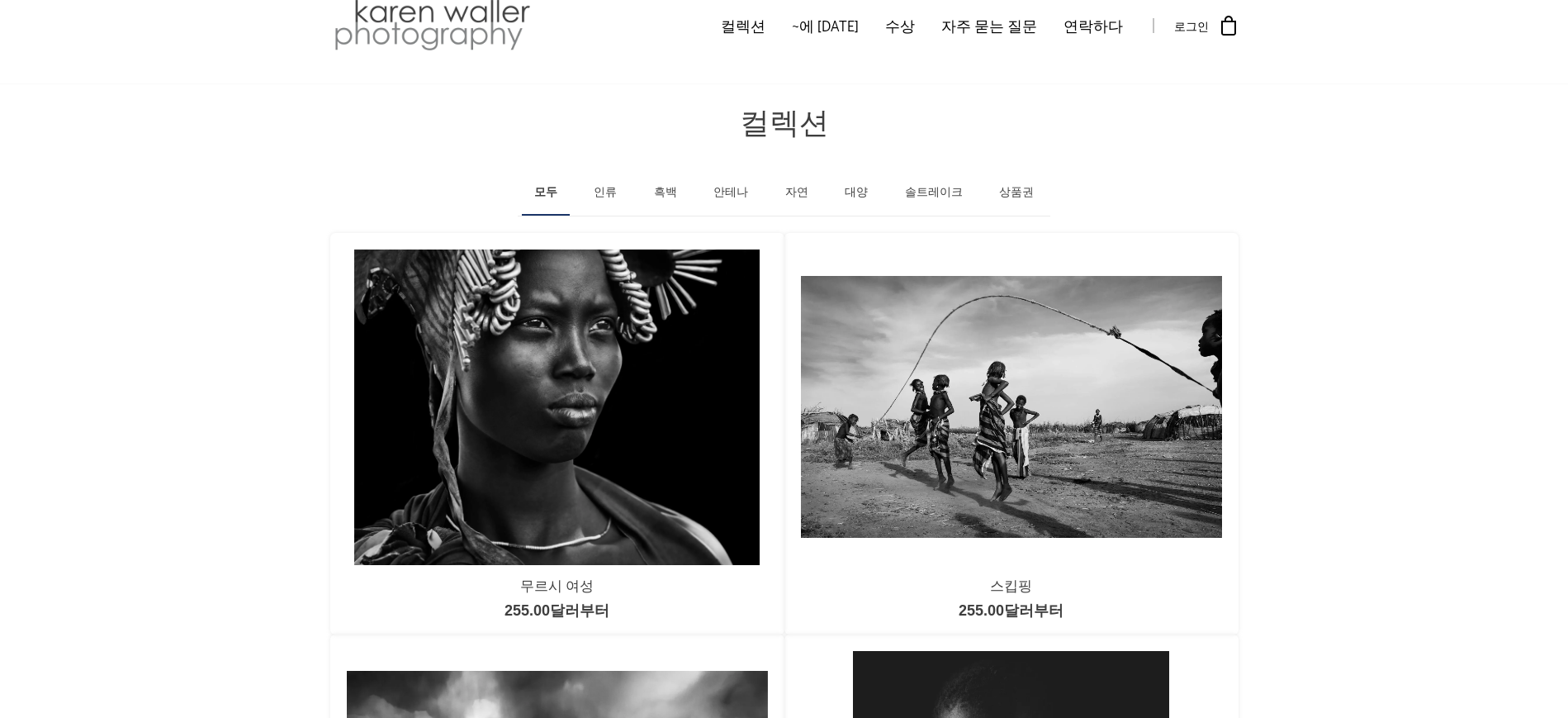
scroll to position [0, 0]
